Goal: Information Seeking & Learning: Learn about a topic

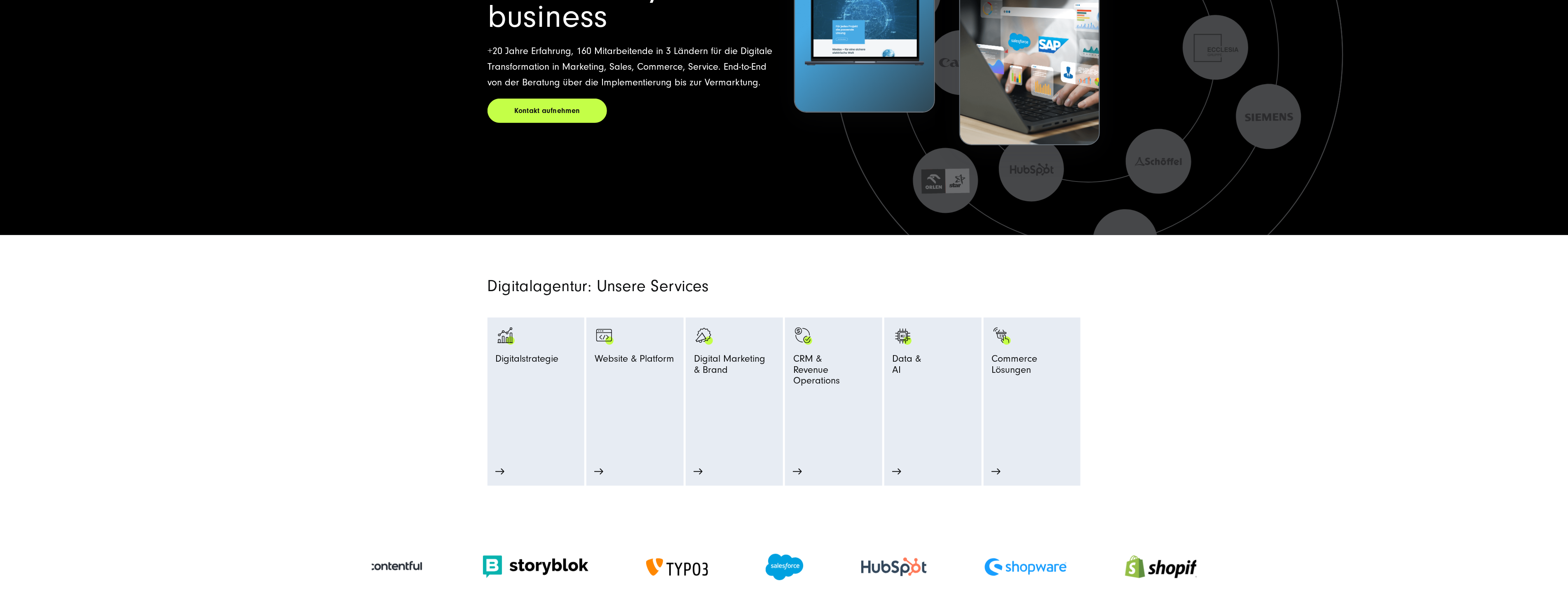
scroll to position [275, 0]
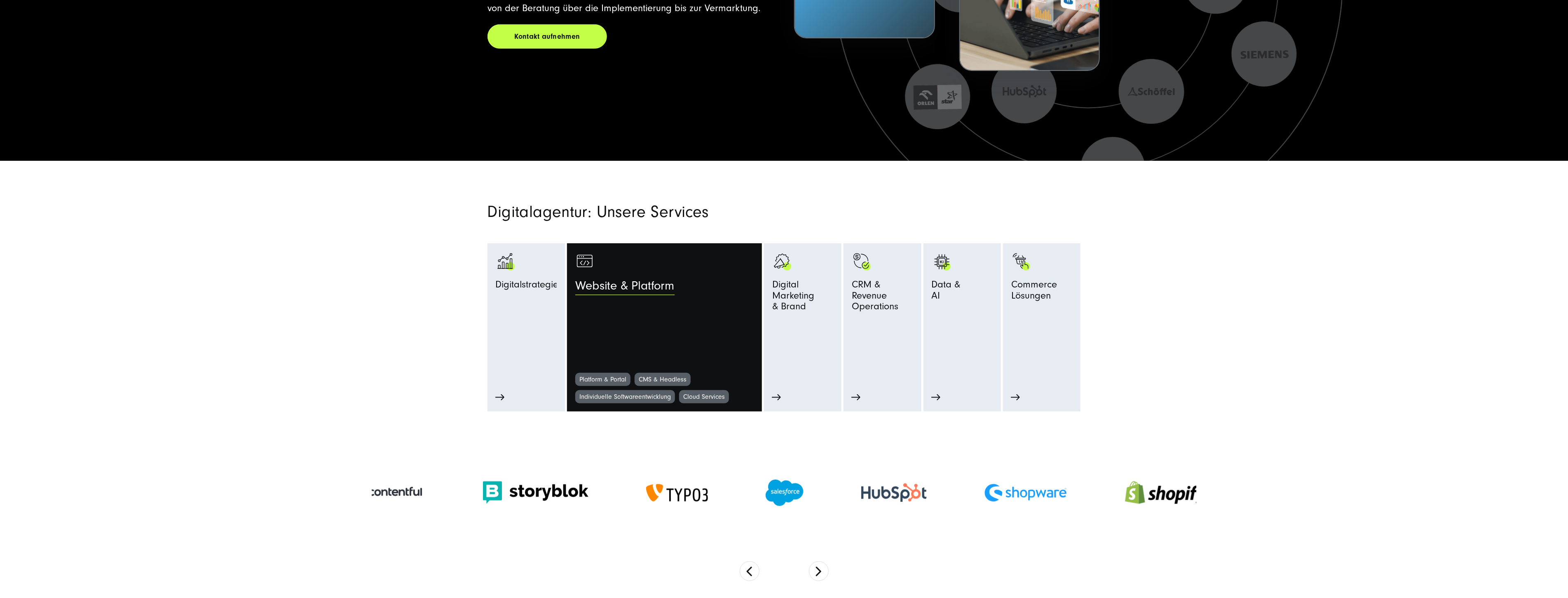
click at [621, 340] on link "Website & Platform" at bounding box center [664, 312] width 178 height 121
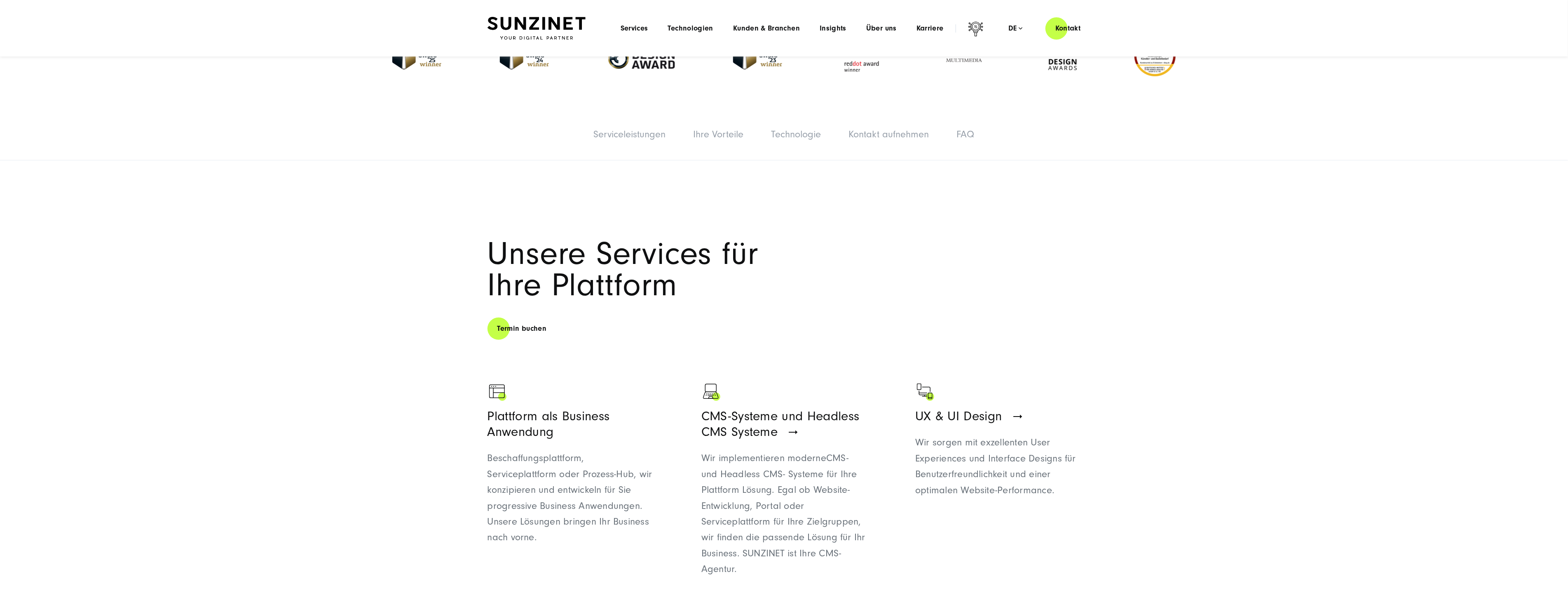
scroll to position [46, 0]
